Goal: Task Accomplishment & Management: Manage account settings

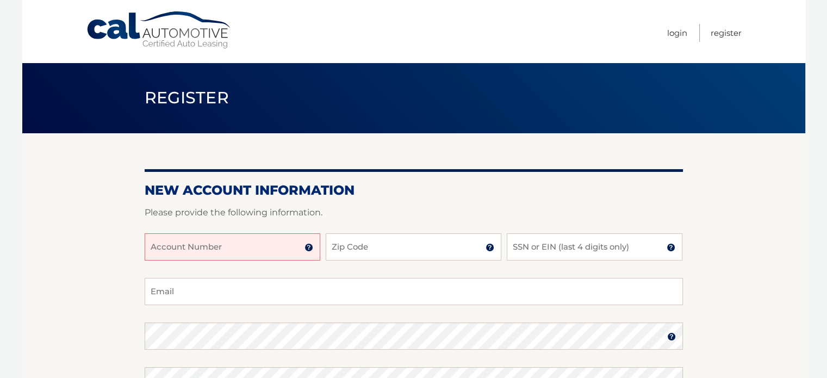
click at [204, 254] on input "Account Number" at bounding box center [233, 246] width 176 height 27
type input "44455992260"
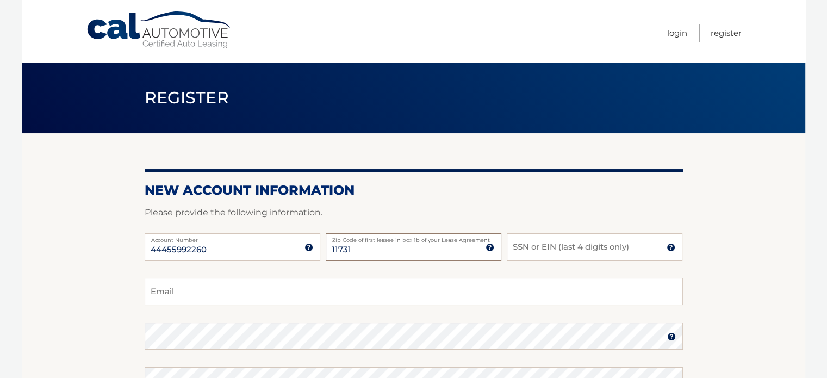
type input "11731"
type input "5931"
type input "chrisk3457@yahoo.com"
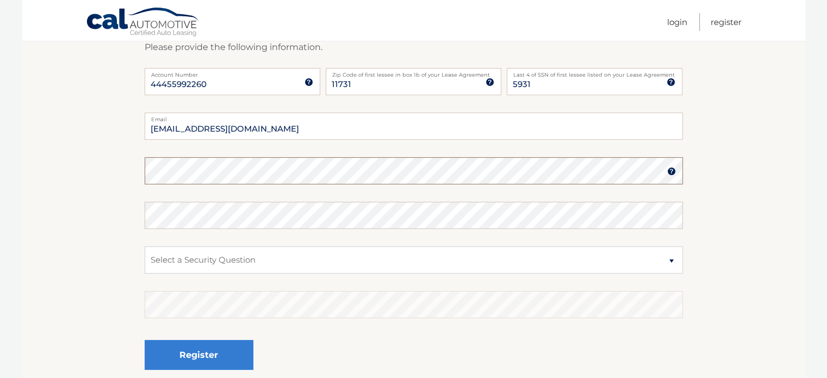
scroll to position [173, 0]
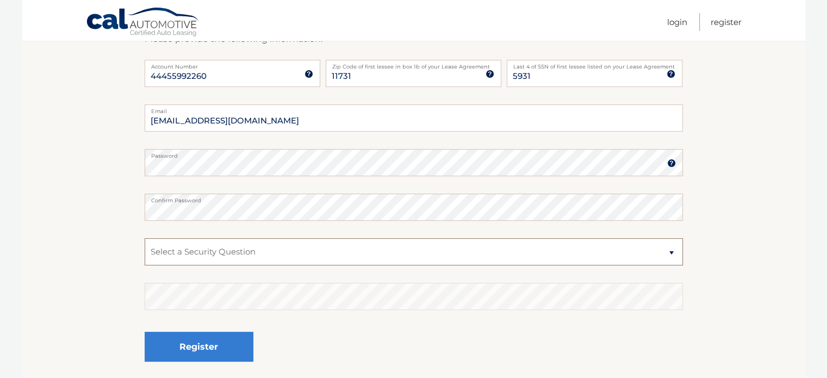
click at [396, 264] on select "Select a Security Question What was the name of your elementary school? What is…" at bounding box center [414, 251] width 538 height 27
select select "1"
click at [145, 238] on select "Select a Security Question What was the name of your elementary school? What is…" at bounding box center [414, 251] width 538 height 27
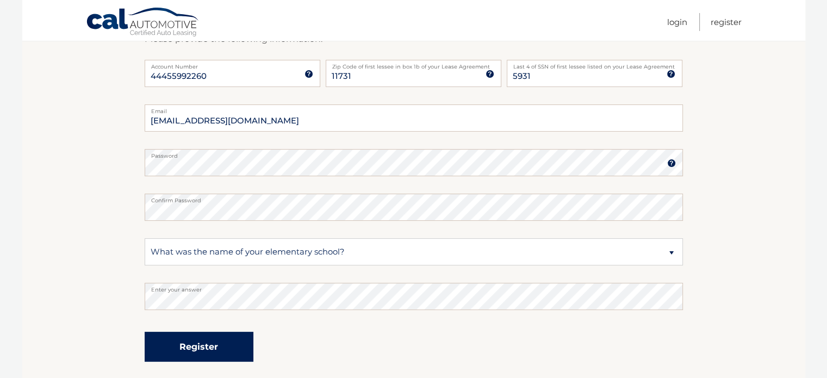
click at [198, 345] on button "Register" at bounding box center [199, 347] width 109 height 30
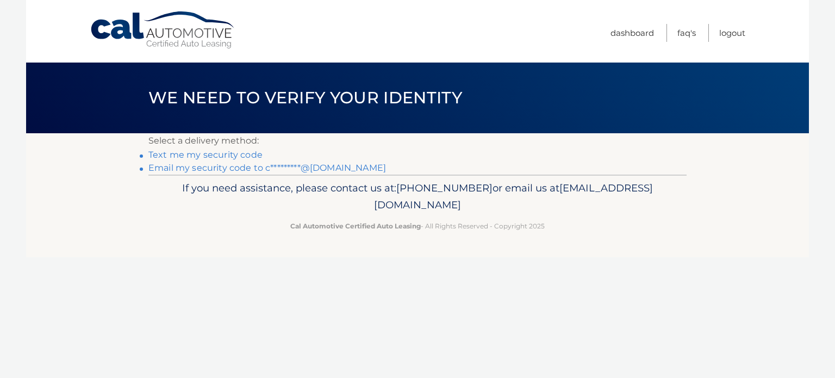
click at [224, 169] on link "Email my security code to c*********@yahoo.com" at bounding box center [267, 168] width 238 height 10
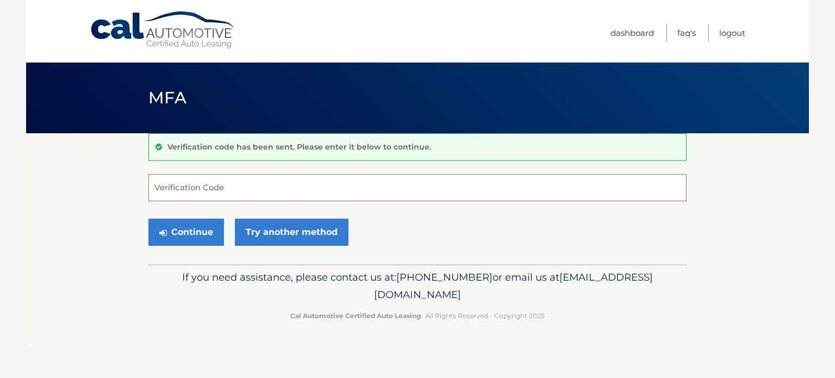
click at [229, 185] on input "Verification Code" at bounding box center [417, 187] width 538 height 27
paste input "661272"
click at [189, 231] on button "Continue" at bounding box center [186, 232] width 76 height 27
click at [178, 226] on button "Continue" at bounding box center [186, 232] width 76 height 27
type input "6"
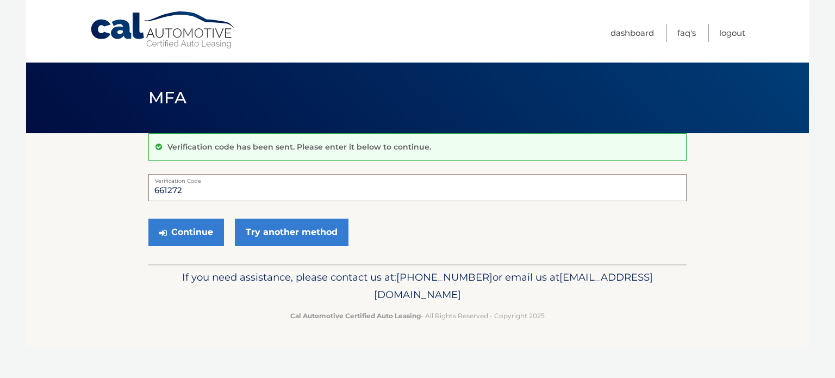
type input "661272"
click at [148, 219] on button "Continue" at bounding box center [186, 232] width 76 height 27
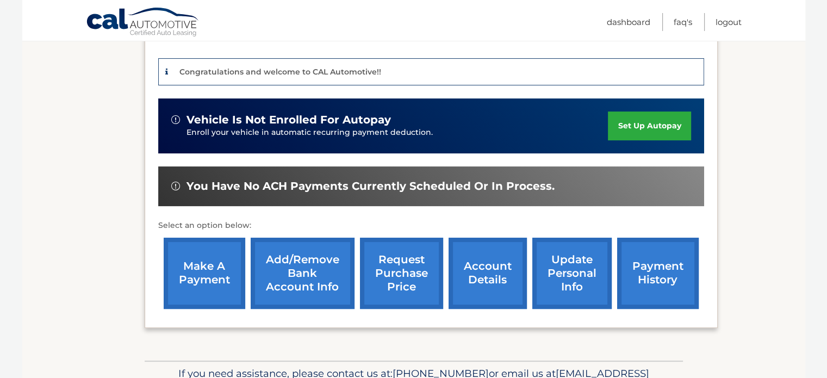
scroll to position [276, 0]
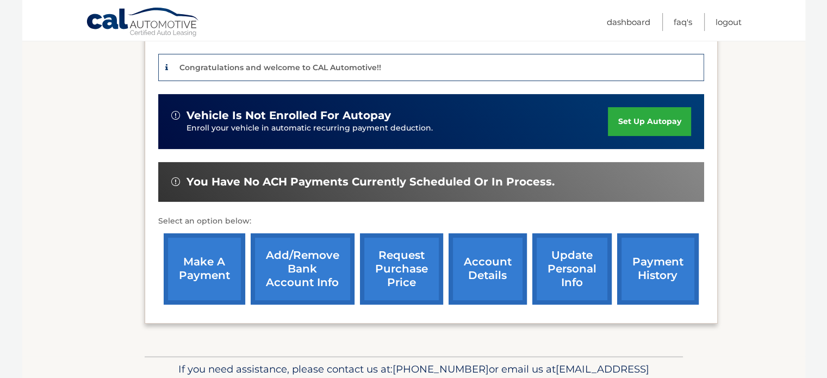
click at [289, 249] on link "Add/Remove bank account info" at bounding box center [303, 268] width 104 height 71
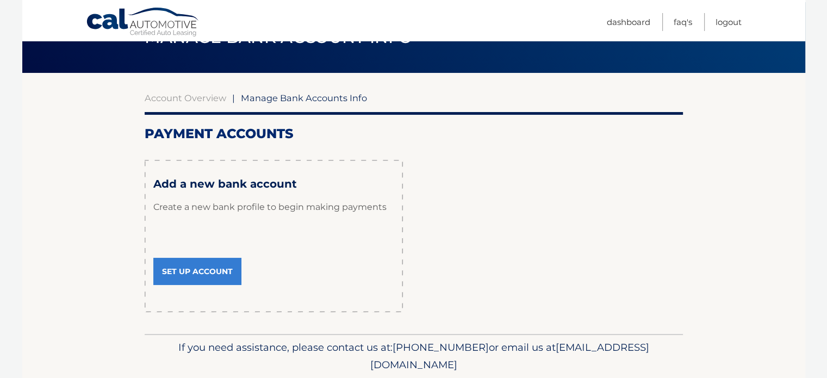
scroll to position [61, 0]
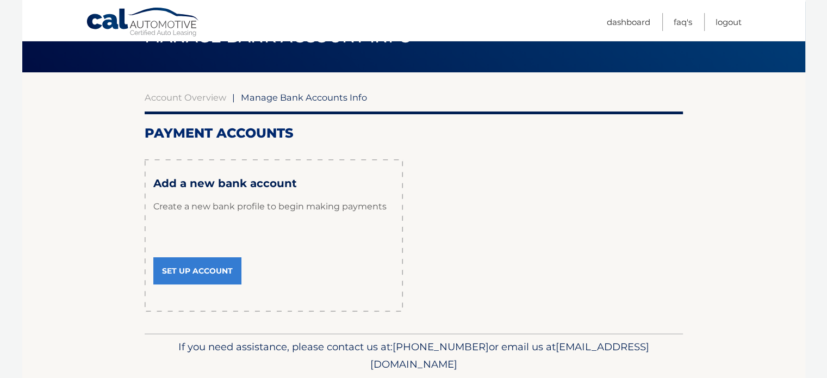
click at [190, 270] on link "Set Up Account" at bounding box center [197, 270] width 88 height 27
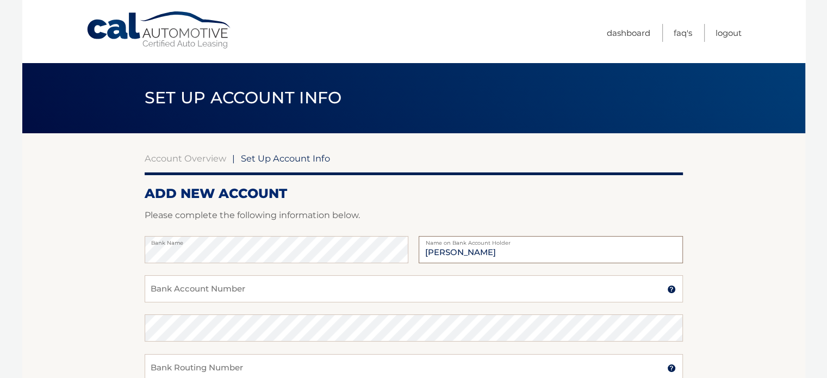
type input "Christopher Kyrillidis"
click at [233, 284] on input "Bank Account Number" at bounding box center [414, 288] width 538 height 27
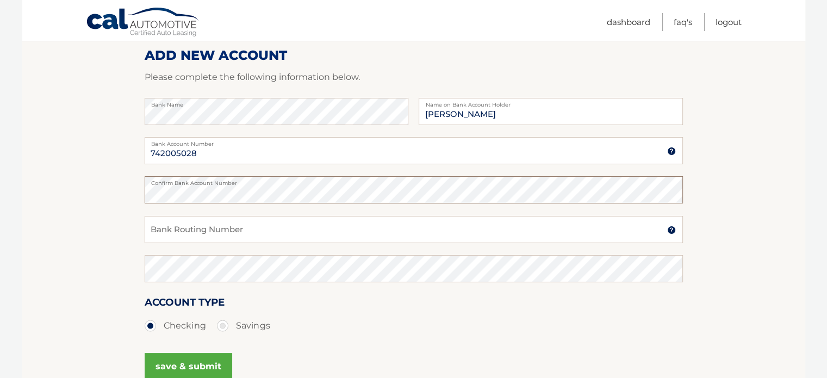
scroll to position [139, 0]
click at [667, 150] on img at bounding box center [671, 150] width 9 height 9
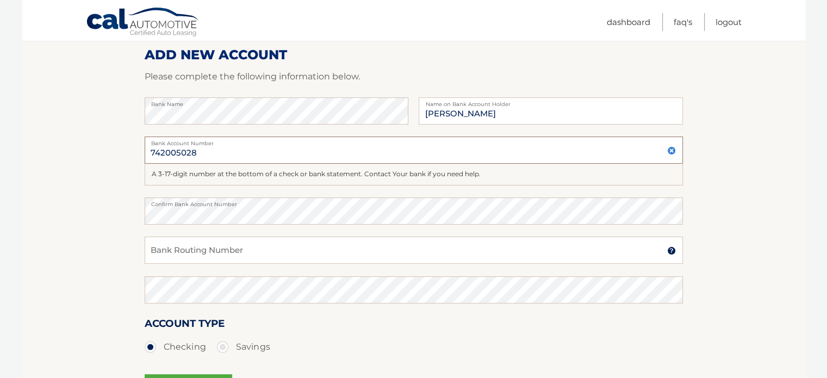
click at [148, 152] on input "742005028" at bounding box center [414, 149] width 538 height 27
type input "00742005028"
click at [278, 247] on input "Bank Routing Number" at bounding box center [414, 250] width 538 height 27
type input "221480807"
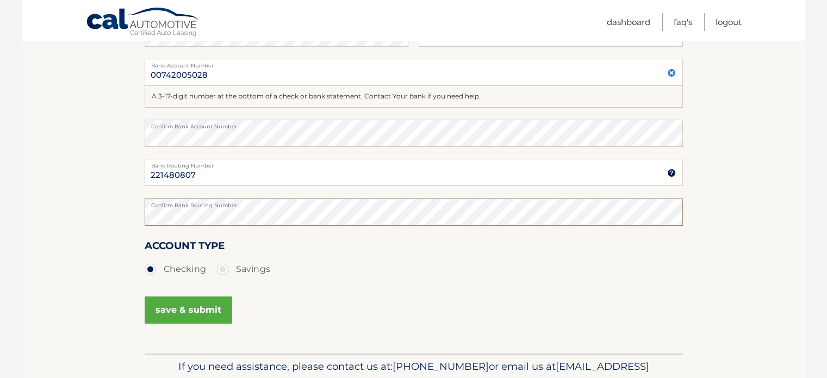
scroll to position [218, 0]
click at [178, 308] on button "save & submit" at bounding box center [189, 308] width 88 height 27
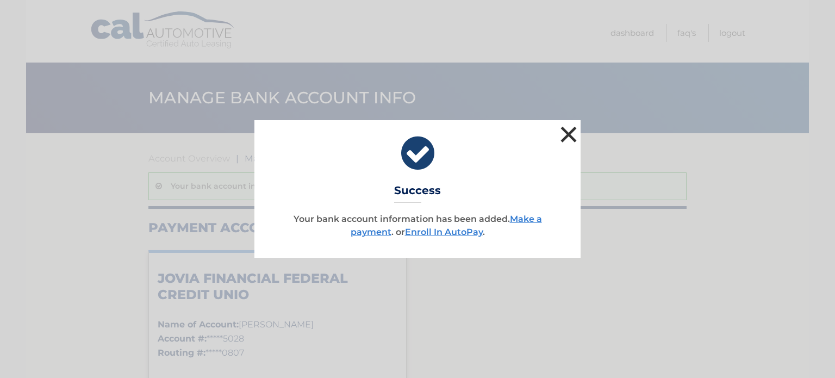
click at [570, 136] on button "×" at bounding box center [569, 134] width 22 height 22
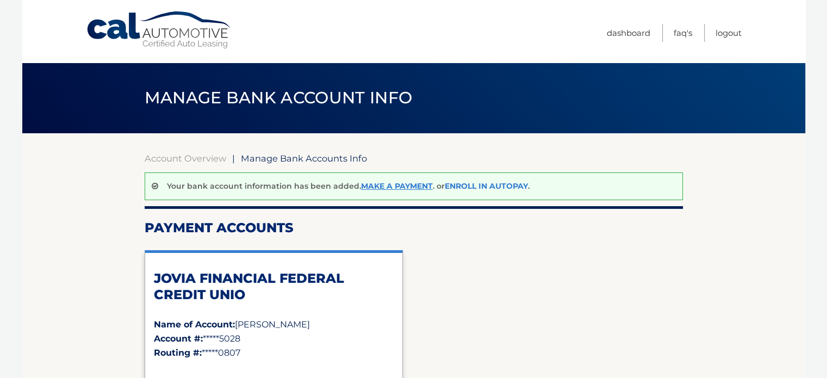
click at [487, 185] on link "Enroll In AutoPay" at bounding box center [486, 186] width 83 height 10
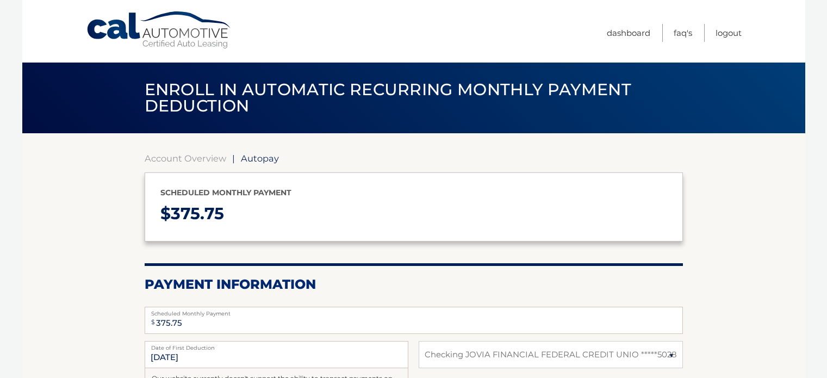
select select "NjI3Y2U5ODItZDFiMC00YTUxLWJlMmEtMjEzZGZmMTI0YTNh"
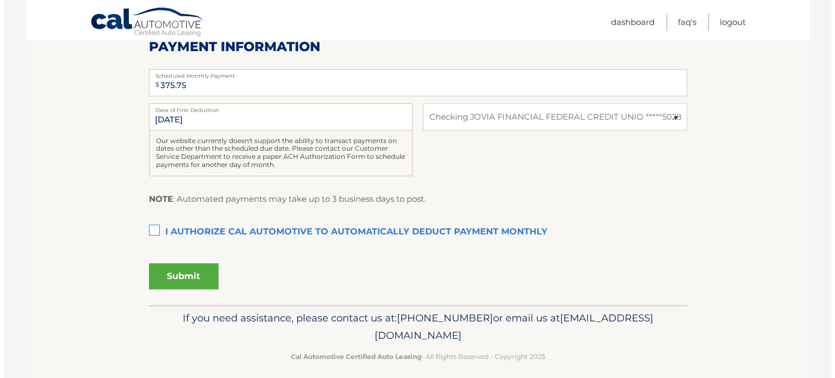
scroll to position [246, 0]
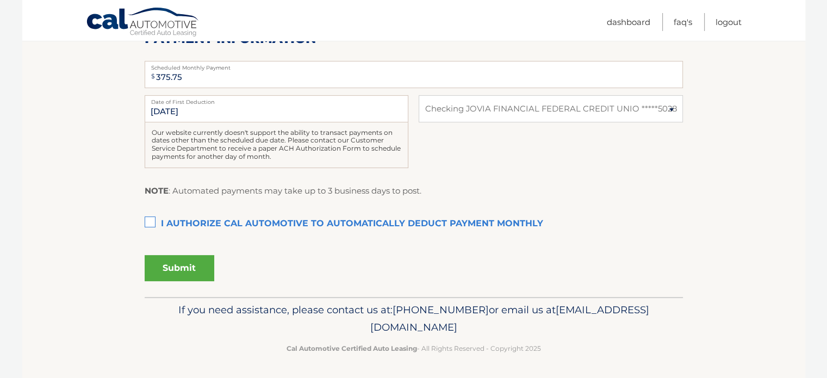
click at [150, 223] on label "I authorize cal automotive to automatically deduct payment monthly This checkbo…" at bounding box center [414, 224] width 538 height 22
click at [0, 0] on input "I authorize cal automotive to automatically deduct payment monthly This checkbo…" at bounding box center [0, 0] width 0 height 0
click at [181, 266] on button "Submit" at bounding box center [180, 268] width 70 height 26
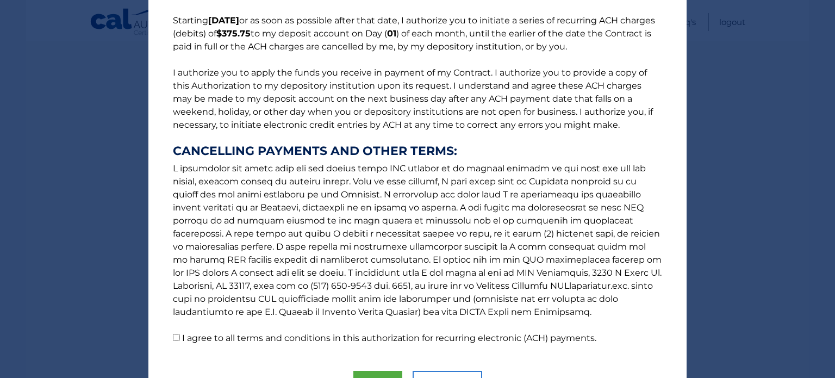
scroll to position [148, 0]
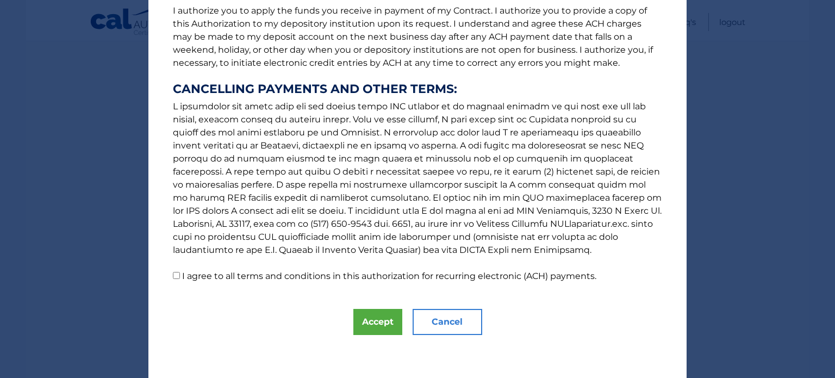
click at [173, 278] on input "I agree to all terms and conditions in this authorization for recurring electro…" at bounding box center [176, 275] width 7 height 7
checkbox input "true"
click at [378, 326] on button "Accept" at bounding box center [377, 322] width 49 height 26
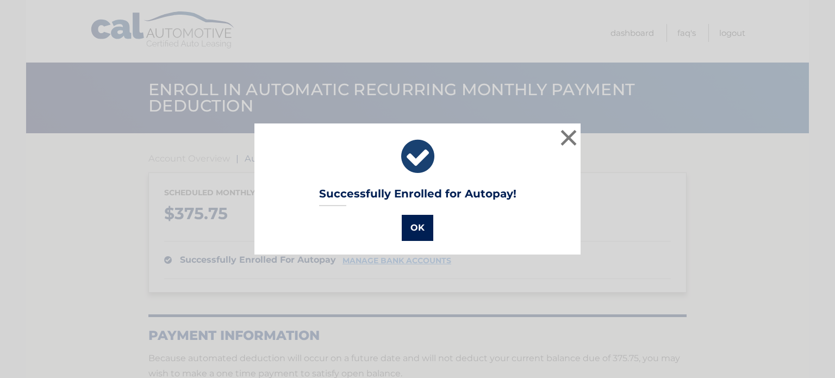
click at [418, 223] on button "OK" at bounding box center [418, 228] width 32 height 26
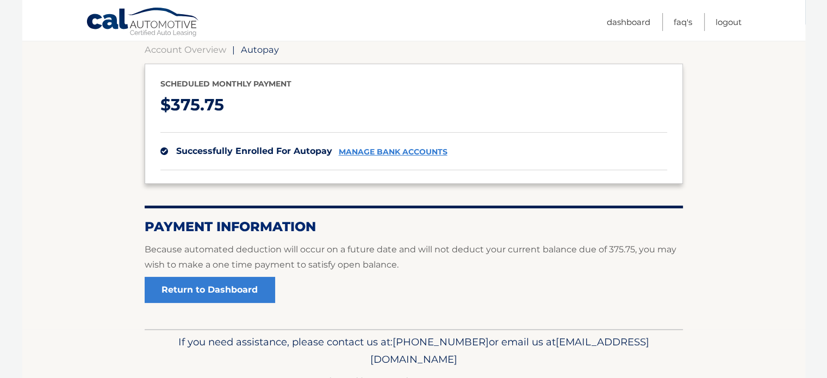
scroll to position [113, 0]
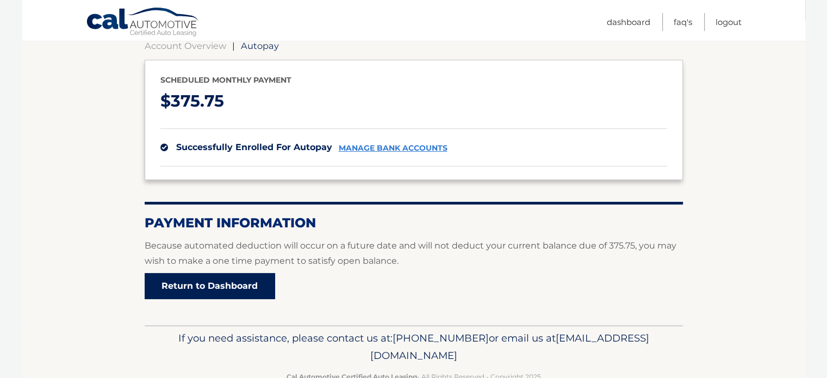
click at [204, 285] on link "Return to Dashboard" at bounding box center [210, 286] width 130 height 26
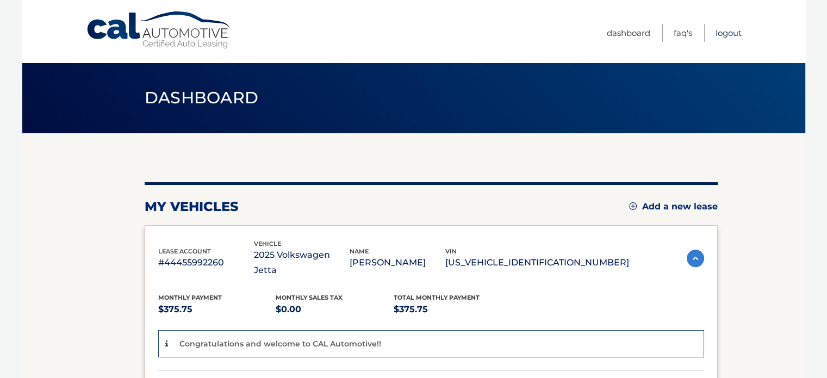
click at [730, 35] on link "Logout" at bounding box center [729, 33] width 26 height 18
